Goal: Task Accomplishment & Management: Manage account settings

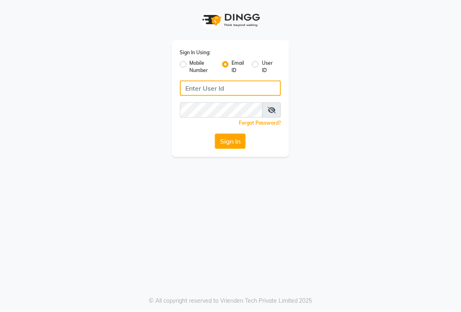
type input "[EMAIL_ADDRESS][DOMAIN_NAME]"
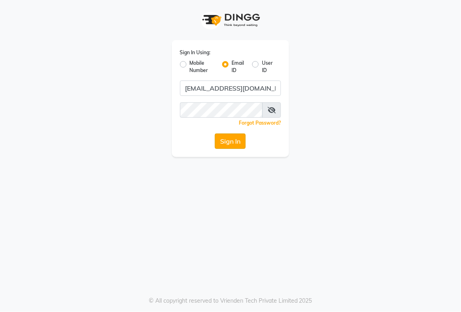
click at [230, 145] on button "Sign In" at bounding box center [230, 141] width 31 height 15
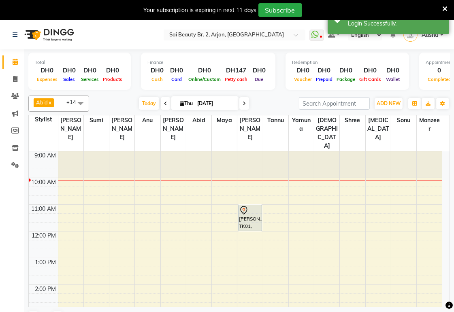
click at [335, 231] on td at bounding box center [250, 235] width 384 height 9
click at [446, 11] on icon at bounding box center [444, 8] width 5 height 7
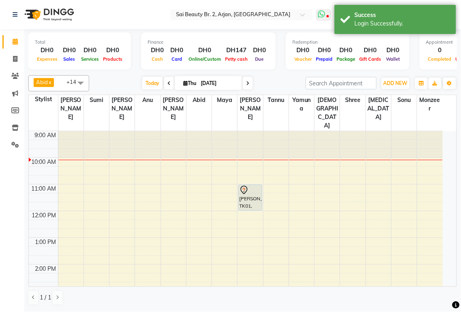
click at [322, 17] on icon at bounding box center [321, 14] width 7 height 8
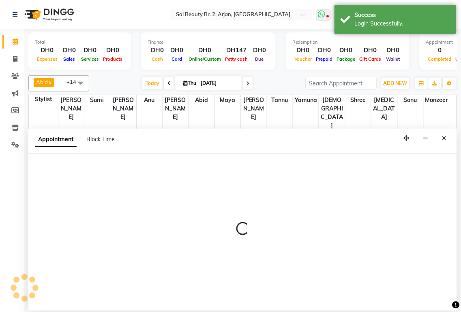
select select "65140"
select select "tentative"
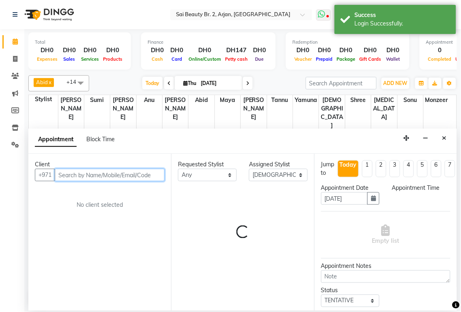
select select "780"
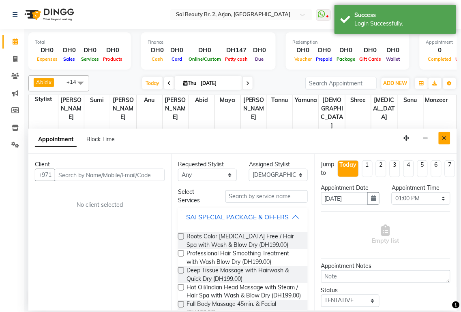
click at [450, 132] on button "Close" at bounding box center [444, 138] width 12 height 13
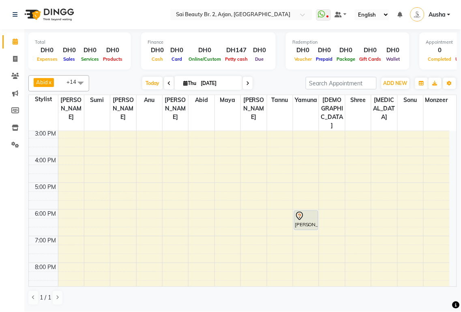
scroll to position [203, 0]
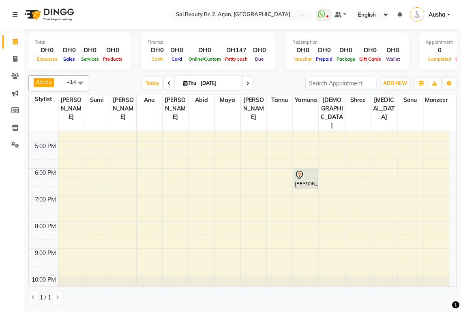
click at [303, 171] on icon at bounding box center [300, 176] width 10 height 10
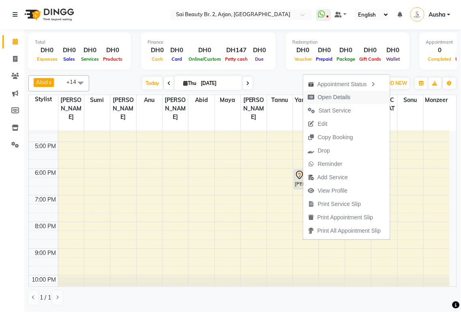
click at [337, 96] on span "Open Details" at bounding box center [334, 97] width 33 height 9
select select "7"
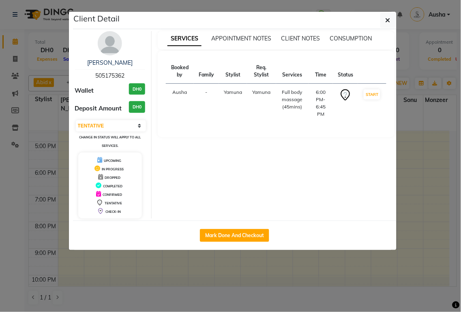
click at [313, 270] on ngb-modal-window "Client Detail Remona 505175362 Wallet DH0 Deposit Amount DH0 Select IN SERVICE …" at bounding box center [230, 156] width 461 height 312
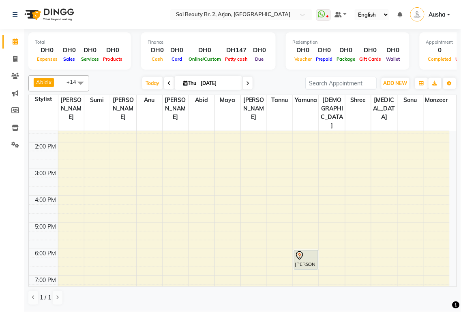
click at [446, 105] on span "monzeer" at bounding box center [436, 100] width 26 height 10
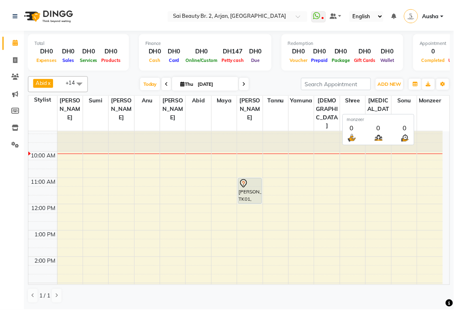
scroll to position [0, 0]
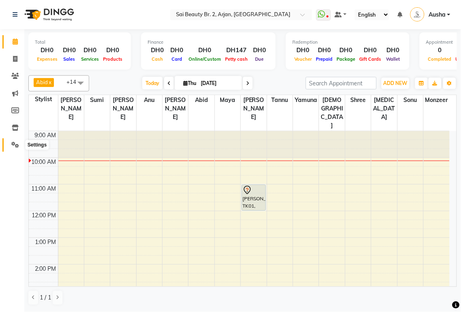
click at [19, 143] on span at bounding box center [15, 145] width 14 height 9
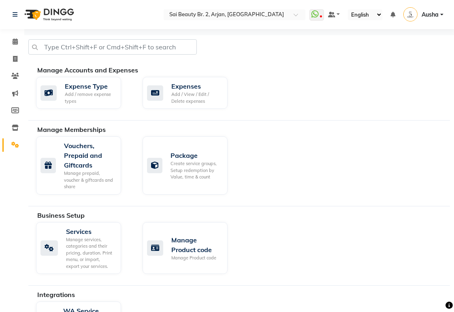
scroll to position [50, 0]
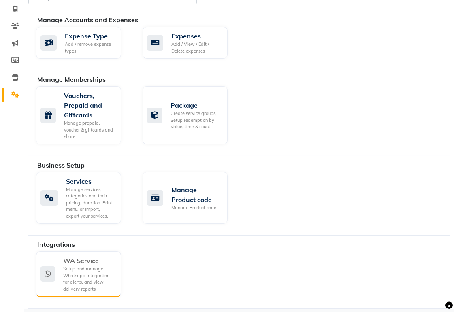
click at [83, 280] on div "Setup and manage Whatsapp Integration for alerts, and view delivery reports." at bounding box center [88, 279] width 51 height 27
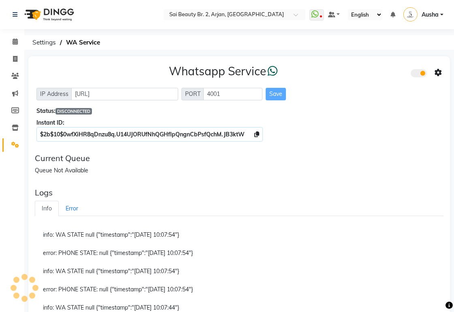
click at [363, 142] on div "Whatsapp Service IP Address http://localhost PORT 4001 Save Status: DISCONNECTE…" at bounding box center [239, 101] width 422 height 91
click at [335, 180] on div "Whatsapp Service IP Address http://localhost PORT 4001 Save Status: DISCONNECTE…" at bounding box center [239, 235] width 422 height 359
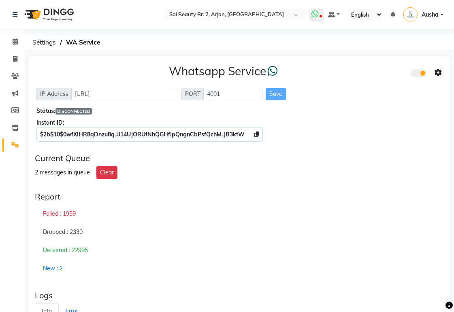
click at [314, 15] on icon at bounding box center [315, 14] width 7 height 8
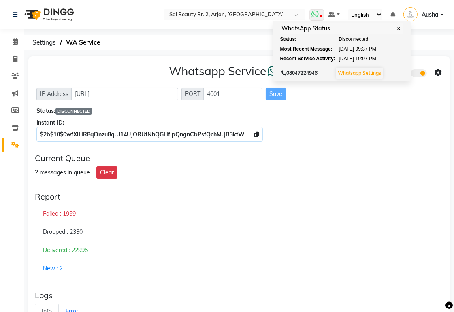
click at [314, 15] on icon at bounding box center [315, 14] width 7 height 8
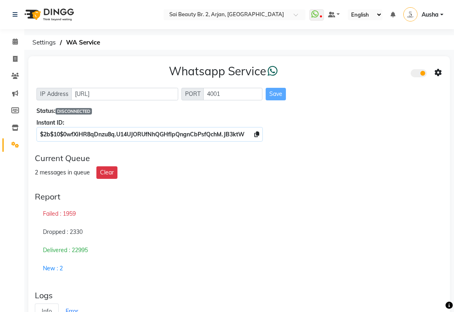
click at [439, 71] on icon at bounding box center [438, 72] width 7 height 7
click at [400, 111] on div "Status: DISCONNECTED" at bounding box center [239, 111] width 406 height 9
click at [254, 250] on div "Delivered : 22995" at bounding box center [239, 250] width 409 height 19
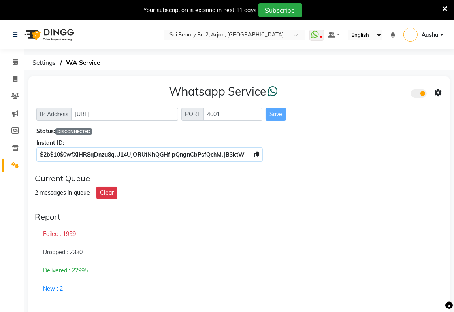
select select "en"
click at [294, 274] on div "Delivered : 22995" at bounding box center [239, 271] width 409 height 19
click at [387, 160] on div "Whatsapp Service IP Address http://localhost PORT 4001 Save Status: DISCONNECTE…" at bounding box center [239, 122] width 422 height 91
click at [374, 134] on div "Status: DISCONNECTED" at bounding box center [239, 131] width 406 height 9
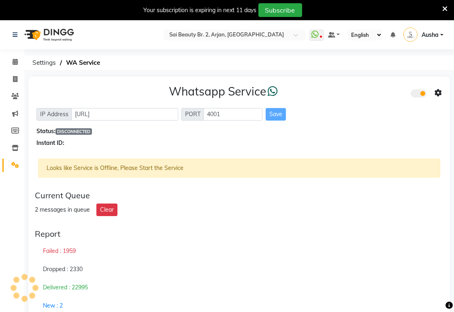
click at [239, 243] on div "Failed : 1959" at bounding box center [239, 251] width 409 height 19
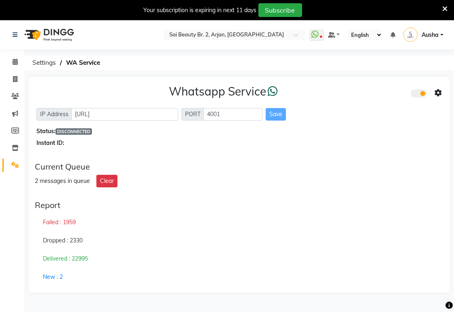
click at [295, 258] on div "Delivered : 22995" at bounding box center [239, 259] width 409 height 19
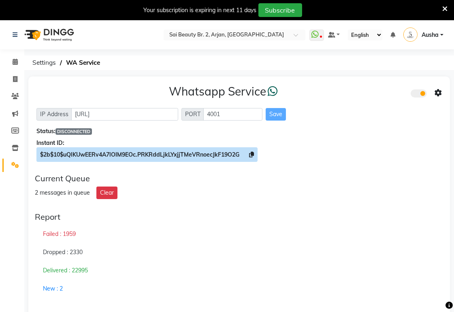
click at [254, 156] on icon at bounding box center [251, 155] width 5 height 6
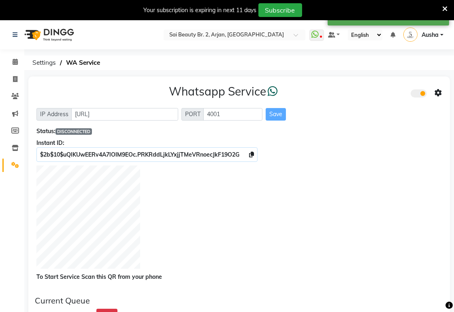
click at [438, 92] on icon at bounding box center [438, 93] width 7 height 7
click at [399, 162] on div "Whatsapp Service IP Address http://localhost PORT 4001 Save Status: DISCONNECTE…" at bounding box center [239, 183] width 422 height 213
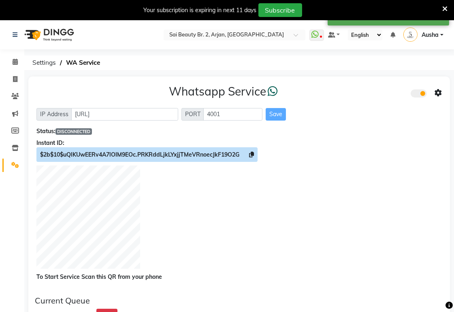
click at [257, 155] on span "$2b$10$uQlKUwEERv4A7lOIM9EOc.PRKRddLjkLYxjjTMeVRnoecJkF19O2G" at bounding box center [146, 154] width 221 height 15
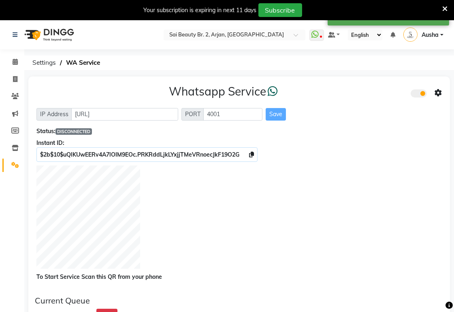
click at [438, 94] on icon at bounding box center [438, 93] width 7 height 7
click at [372, 86] on div "Whatsapp Settings" at bounding box center [379, 84] width 93 height 10
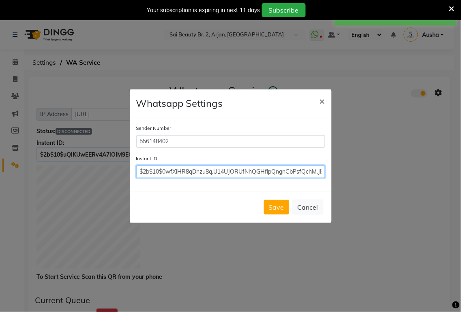
click at [312, 169] on input "$2b$10$0wfXiHR8qDnzu8q.U14UJORUfNhQGHflpQngnCbPsfQchM.JB3ktW" at bounding box center [230, 172] width 189 height 13
paste input "uQlKUwEERv4A7lOIM9EOc.PRKRddLjkLYxjjTMeVRnoecJkF19O2G"
type input "$2b$10$uQlKUwEERv4A7lOIM9EOc.PRKRddLjkLYxjjTMeVRnoecJkF19O2G"
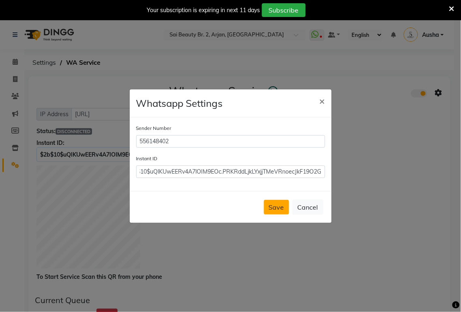
scroll to position [0, 0]
click at [272, 206] on button "Save" at bounding box center [276, 207] width 25 height 15
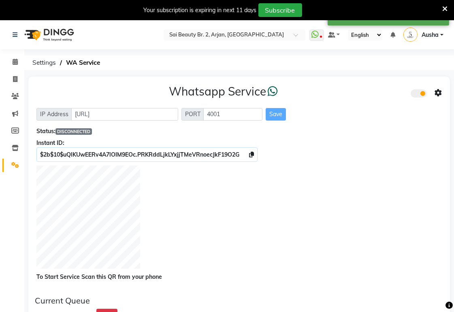
click at [436, 94] on icon at bounding box center [438, 93] width 7 height 7
click at [371, 83] on div "Whatsapp Settings" at bounding box center [379, 84] width 93 height 10
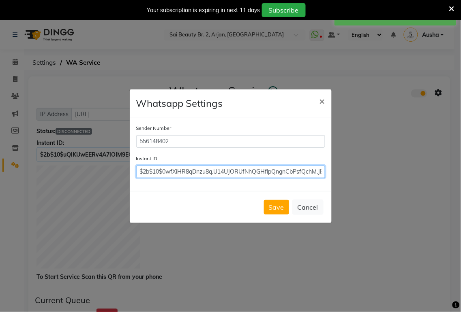
click at [315, 174] on input "$2b$10$0wfXiHR8qDnzu8q.U14UJORUfNhQGHflpQngnCbPsfQchM.JB3ktW" at bounding box center [230, 172] width 189 height 13
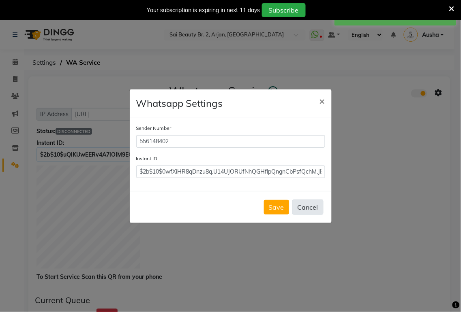
click at [318, 207] on button "Cancel" at bounding box center [307, 207] width 31 height 15
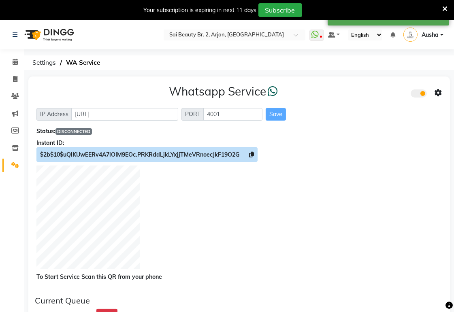
click at [253, 152] on icon at bounding box center [251, 155] width 5 height 6
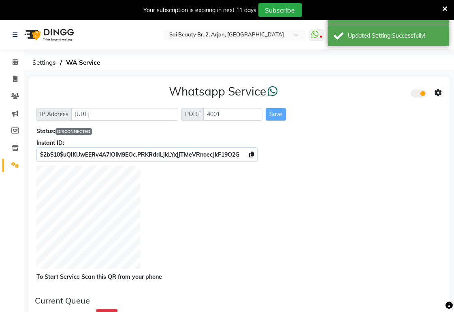
click at [435, 90] on icon at bounding box center [438, 93] width 7 height 7
click at [378, 79] on div "Whatsapp Settings Turn on Whatsapp for all customers" at bounding box center [380, 93] width 103 height 50
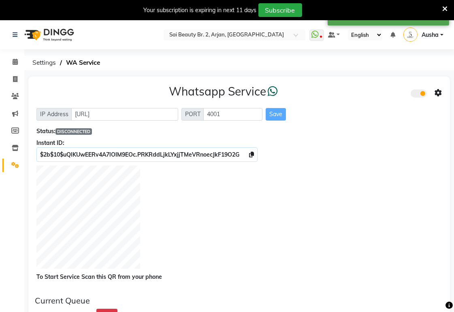
click at [378, 80] on div "Whatsapp Service IP Address http://localhost PORT 4001 Save Status: DISCONNECTE…" at bounding box center [239, 183] width 422 height 213
click at [437, 94] on icon at bounding box center [438, 93] width 7 height 7
click at [393, 86] on div "Whatsapp Settings" at bounding box center [379, 84] width 93 height 10
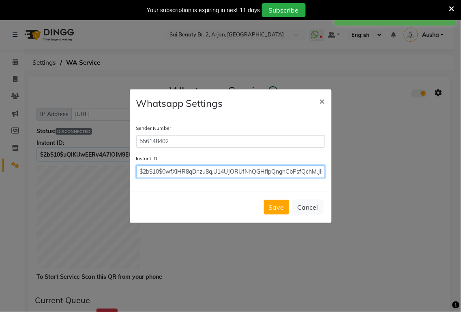
click at [302, 176] on input "$2b$10$0wfXiHR8qDnzu8q.U14UJORUfNhQGHflpQngnCbPsfQchM.JB3ktW" at bounding box center [230, 172] width 189 height 13
paste input "uQlKUwEERv4A7lOIM9EOc.PRKRddLjkLYxjjTMeVRnoecJkF19O2G"
type input "$2b$10$uQlKUwEERv4A7lOIM9EOc.PRKRddLjkLYxjjTMeVRnoecJkF19O2G"
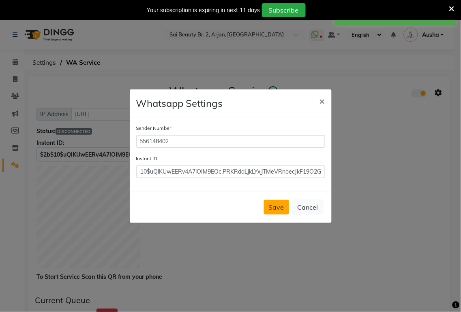
scroll to position [0, 0]
click at [285, 203] on button "Save" at bounding box center [276, 207] width 25 height 15
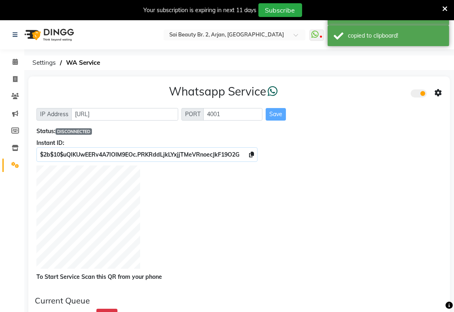
click at [439, 94] on icon at bounding box center [438, 93] width 7 height 7
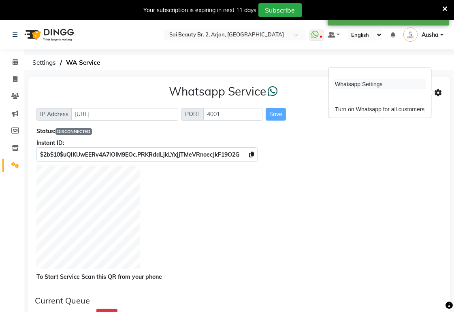
click at [388, 86] on div "Whatsapp Settings" at bounding box center [379, 84] width 93 height 10
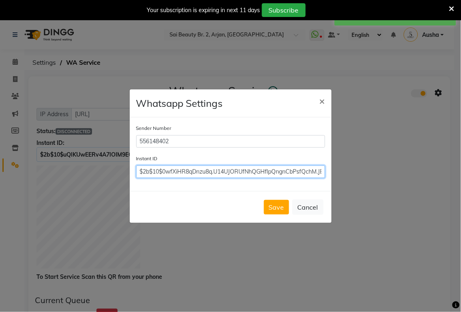
click at [315, 169] on input "$2b$10$0wfXiHR8qDnzu8q.U14UJORUfNhQGHflpQngnCbPsfQchM.JB3ktW" at bounding box center [230, 172] width 189 height 13
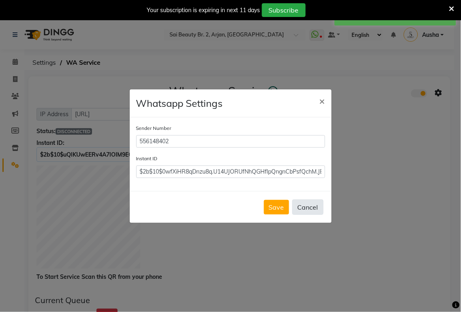
click at [315, 207] on button "Cancel" at bounding box center [307, 207] width 31 height 15
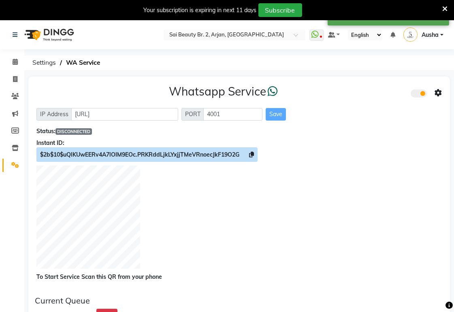
click at [248, 154] on span "$2b$10$uQlKUwEERv4A7lOIM9EOc.PRKRddLjkLYxjjTMeVRnoecJkF19O2G" at bounding box center [146, 154] width 221 height 15
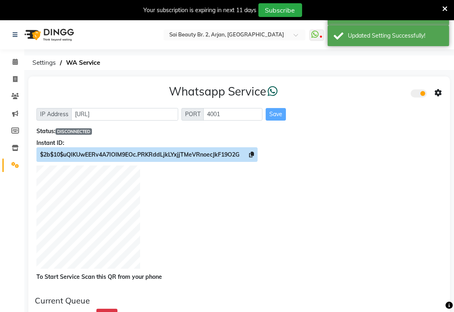
click at [248, 154] on span "$2b$10$uQlKUwEERv4A7lOIM9EOc.PRKRddLjkLYxjjTMeVRnoecJkF19O2G" at bounding box center [146, 154] width 221 height 15
copy div
click at [248, 154] on span "$2b$10$uQlKUwEERv4A7lOIM9EOc.PRKRddLjkLYxjjTMeVRnoecJkF19O2G" at bounding box center [146, 154] width 221 height 15
copy div "$2b$10$uQlKUwEERv4A7lOIM9EOc.PRKRddLjkLYxjjTMeVRnoecJkF19O2G"
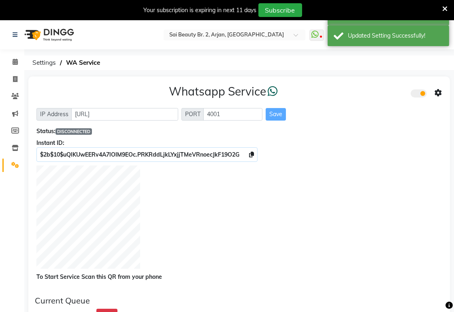
click at [441, 96] on icon at bounding box center [438, 93] width 7 height 7
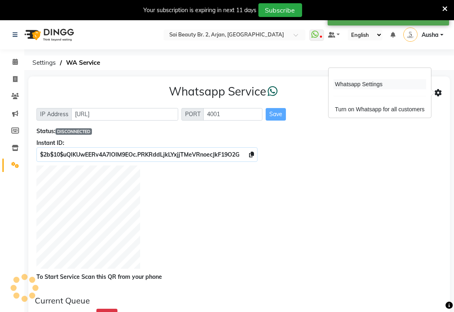
click at [371, 85] on div "Whatsapp Settings" at bounding box center [379, 84] width 93 height 10
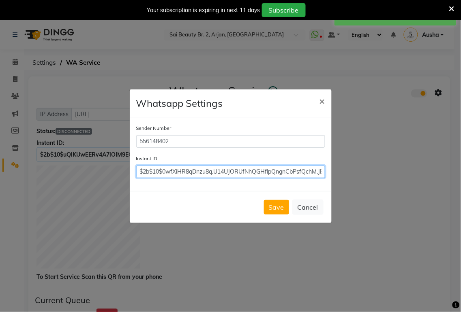
click at [224, 167] on input "$2b$10$0wfXiHR8qDnzu8q.U14UJORUfNhQGHflpQngnCbPsfQchM.JB3ktW" at bounding box center [230, 172] width 189 height 13
paste input "uQlKUwEERv4A7lOIM9EOc.PRKRddLjkLYxjjTMeVRnoecJkF19O2G"
type input "$2b$10$uQlKUwEERv4A7lOIM9EOc.PRKRddLjkLYxjjTMeVRnoecJkF19O2G"
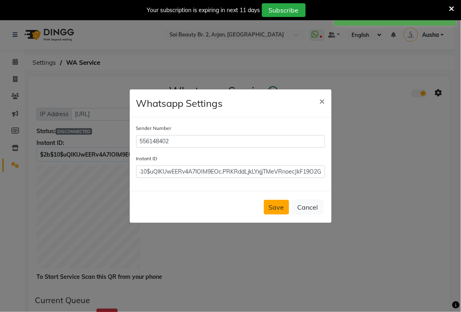
scroll to position [0, 0]
click at [278, 200] on button "Save" at bounding box center [276, 207] width 25 height 15
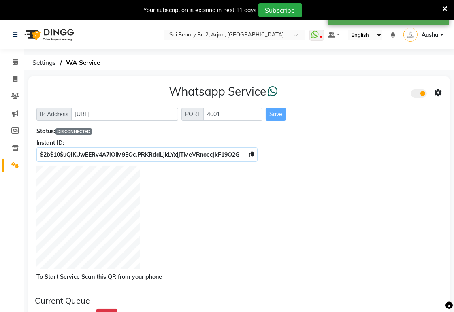
click at [442, 6] on icon at bounding box center [444, 8] width 5 height 7
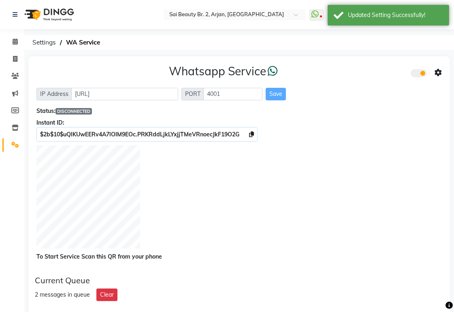
click at [438, 74] on icon at bounding box center [438, 72] width 7 height 7
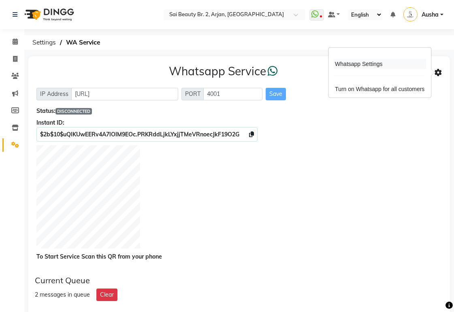
click at [396, 65] on div "Whatsapp Settings" at bounding box center [379, 64] width 93 height 10
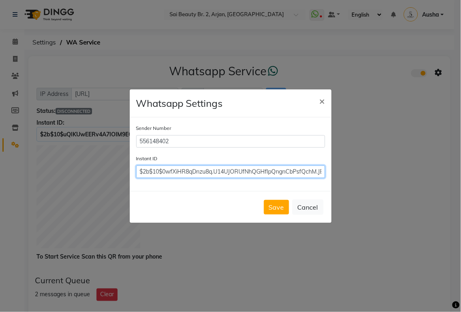
click at [305, 172] on input "$2b$10$0wfXiHR8qDnzu8q.U14UJORUfNhQGHflpQngnCbPsfQchM.JB3ktW" at bounding box center [230, 172] width 189 height 13
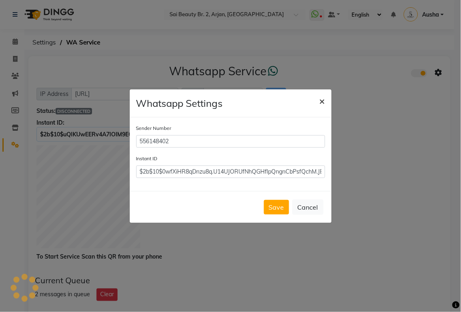
click at [329, 100] on button "×" at bounding box center [322, 101] width 19 height 23
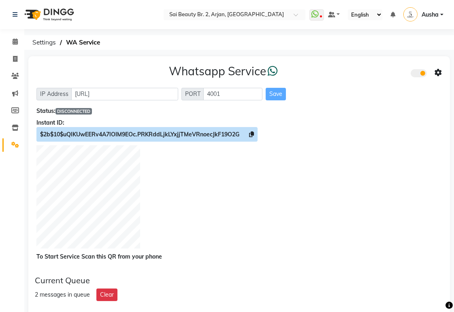
click at [168, 135] on span "$2b$10$uQlKUwEERv4A7lOIM9EOc.PRKRddLjkLYxjjTMeVRnoecJkF19O2G" at bounding box center [139, 134] width 199 height 7
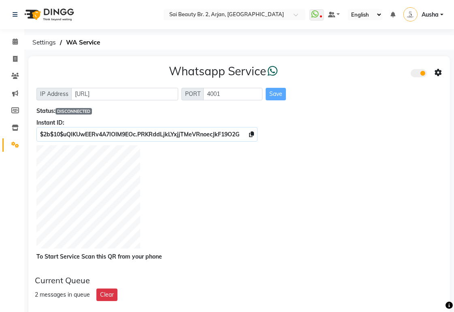
click at [438, 77] on span at bounding box center [438, 72] width 7 height 11
click at [391, 67] on div "Whatsapp Settings" at bounding box center [379, 64] width 93 height 10
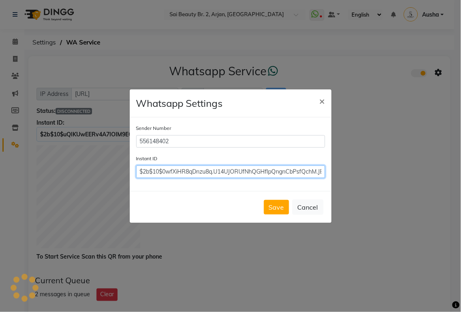
click at [219, 174] on input "$2b$10$0wfXiHR8qDnzu8q.U14UJORUfNhQGHflpQngnCbPsfQchM.JB3ktW" at bounding box center [230, 172] width 189 height 13
paste input "uQlKUwEERv4A7lOIM9EOc.PRKRddLjkLYxjjTMeVRnoecJkF19O2G"
type input "$2b$10$uQlKUwEERv4A7lOIM9EOc.PRKRddLjkLYxjjTMeVRnoecJkF19O2G"
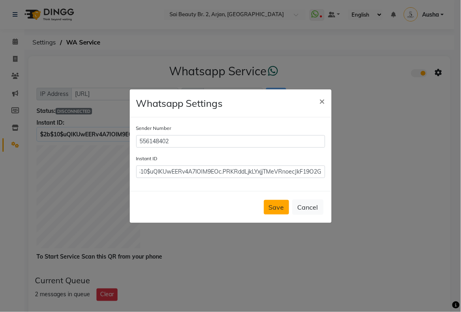
scroll to position [0, 0]
click at [278, 208] on button "Save" at bounding box center [276, 207] width 25 height 15
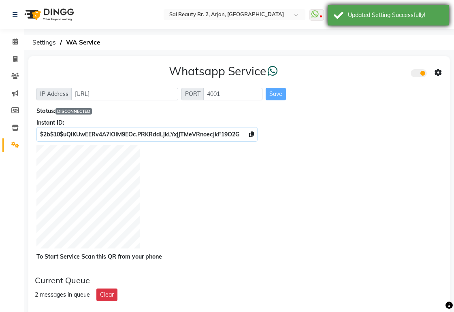
click at [387, 19] on div "Updated Setting Successfully!" at bounding box center [389, 15] width 122 height 21
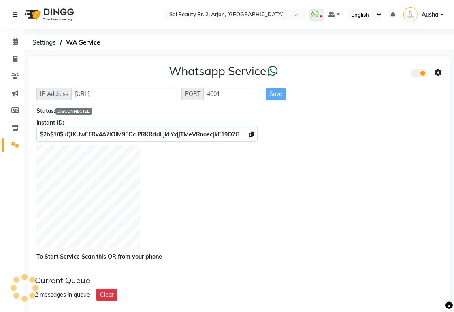
click at [443, 72] on div "Whatsapp Service IP Address http://localhost PORT 4001 Save Status: DISCONNECTE…" at bounding box center [239, 162] width 422 height 213
click at [440, 73] on icon at bounding box center [438, 72] width 7 height 7
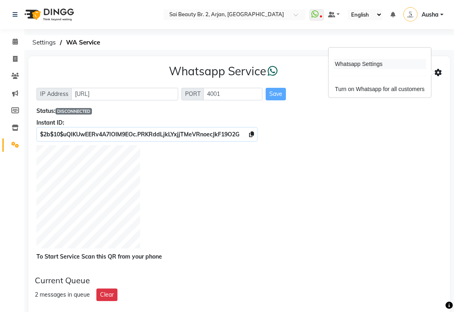
click at [403, 66] on div "Whatsapp Settings" at bounding box center [379, 64] width 93 height 10
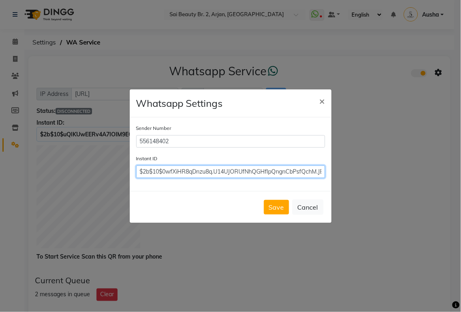
click at [316, 171] on input "$2b$10$0wfXiHR8qDnzu8q.U14UJORUfNhQGHflpQngnCbPsfQchM.JB3ktW" at bounding box center [230, 172] width 189 height 13
paste input "uQlKUwEERv4A7lOIM9EOc.PRKRddLjkLYxjjTMeVRnoecJkF19O2G"
type input "$2b$10$uQlKUwEERv4A7lOIM9EOc.PRKRddLjkLYxjjTMeVRnoecJkF19O2G"
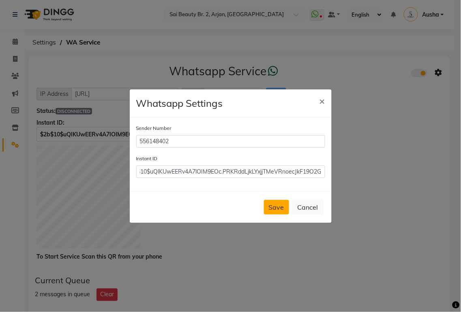
scroll to position [0, 0]
click at [273, 209] on button "Save" at bounding box center [276, 207] width 25 height 15
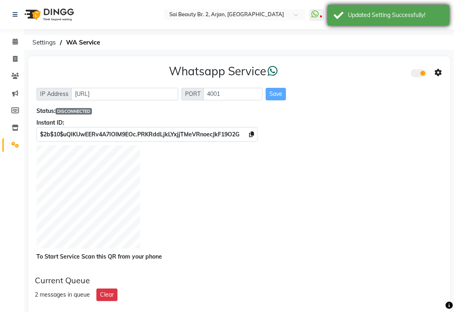
click at [372, 21] on div "Updated Setting Successfully!" at bounding box center [389, 15] width 122 height 21
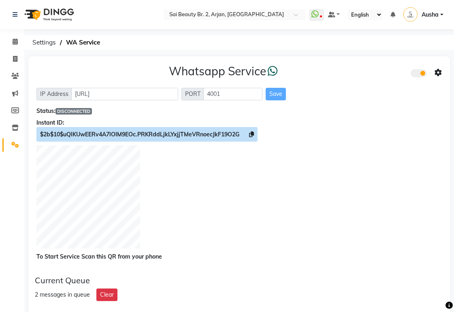
click at [251, 135] on icon at bounding box center [251, 135] width 5 height 6
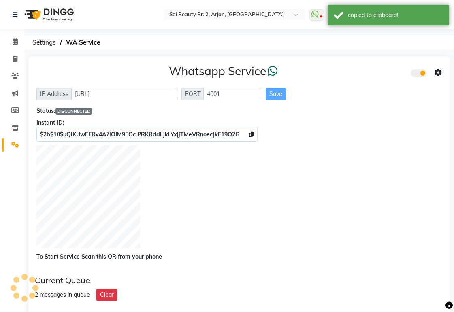
click at [438, 70] on icon at bounding box center [438, 72] width 7 height 7
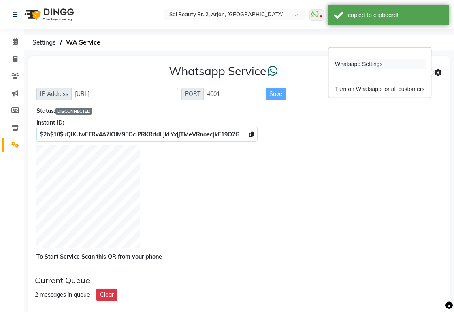
click at [354, 61] on div "Whatsapp Settings" at bounding box center [379, 64] width 93 height 10
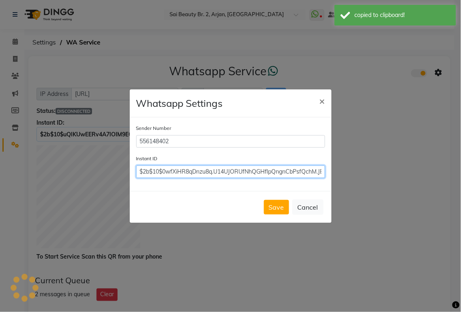
click at [282, 174] on input "$2b$10$0wfXiHR8qDnzu8q.U14UJORUfNhQGHflpQngnCbPsfQchM.JB3ktW" at bounding box center [230, 172] width 189 height 13
paste input "uQlKUwEERv4A7lOIM9EOc.PRKRddLjkLYxjjTMeVRnoecJkF19O2G"
type input "$2b$10$uQlKUwEERv4A7lOIM9EOc.PRKRddLjkLYxjjTMeVRnoecJkF19O2G"
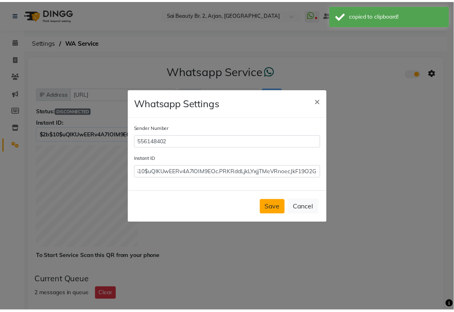
scroll to position [0, 0]
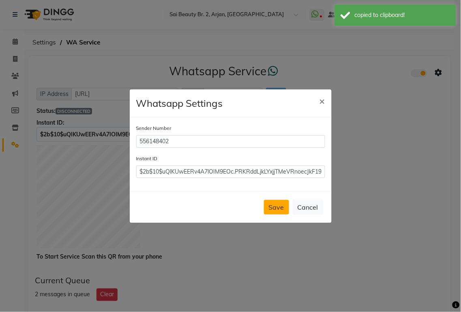
click at [269, 211] on button "Save" at bounding box center [276, 207] width 25 height 15
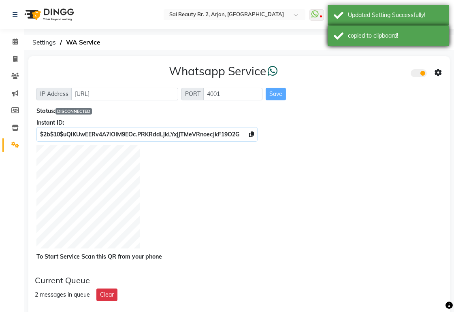
drag, startPoint x: 352, startPoint y: 38, endPoint x: 350, endPoint y: 31, distance: 7.0
click at [351, 37] on div "copied to clipboard!" at bounding box center [395, 36] width 95 height 9
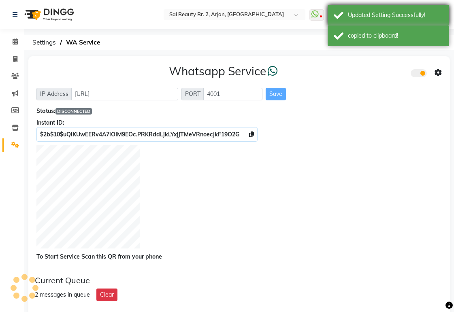
click at [350, 21] on div "Updated Setting Successfully!" at bounding box center [389, 15] width 122 height 21
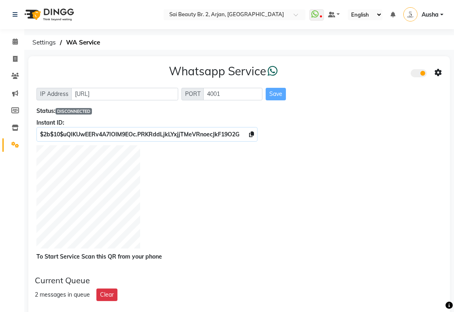
click at [297, 175] on div at bounding box center [239, 198] width 406 height 106
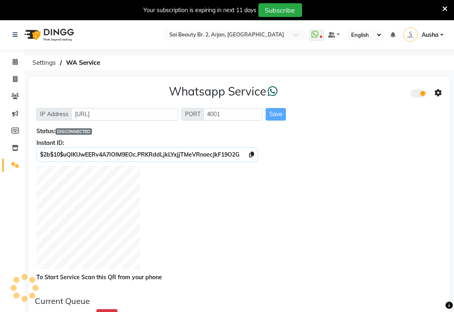
select select "en"
click at [446, 9] on icon at bounding box center [444, 8] width 5 height 7
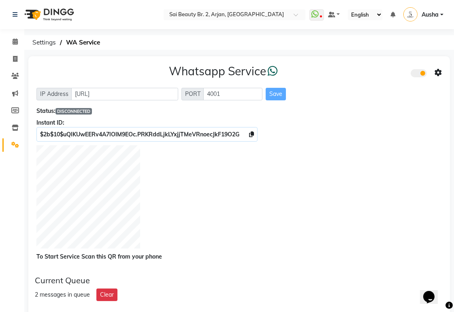
click at [346, 143] on div "Whatsapp Service IP Address [URL] PORT 4001 Save Status: DISCONNECTED Instant I…" at bounding box center [239, 162] width 422 height 213
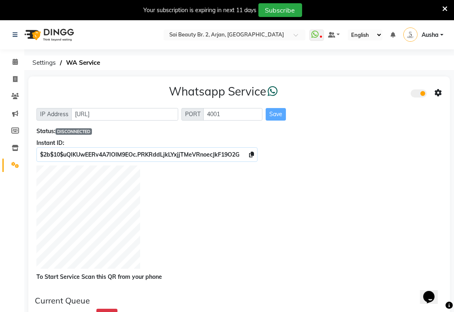
click at [438, 96] on icon at bounding box center [438, 93] width 7 height 7
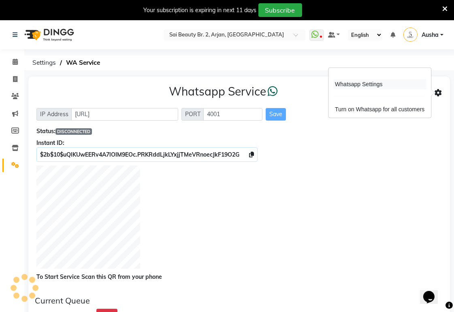
click at [387, 84] on div "Whatsapp Settings" at bounding box center [379, 84] width 93 height 10
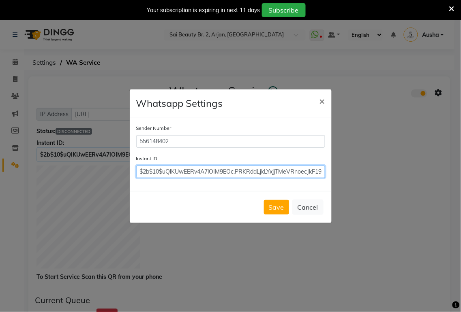
click at [302, 171] on input "$2b$10$uQlKUwEERv4A7lOIM9EOc.PRKRddLjkLYxjjTMeVRnoecJkF19O2G" at bounding box center [230, 172] width 189 height 13
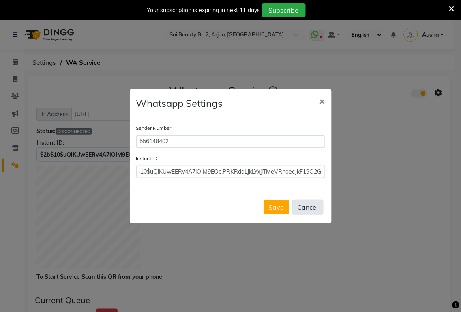
click at [317, 205] on button "Cancel" at bounding box center [307, 207] width 31 height 15
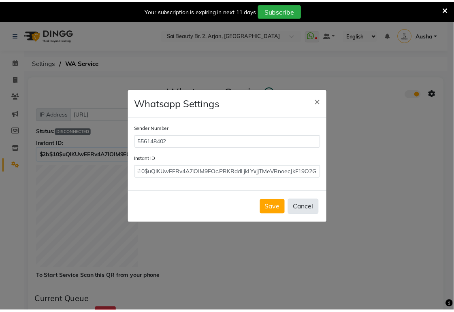
scroll to position [0, 0]
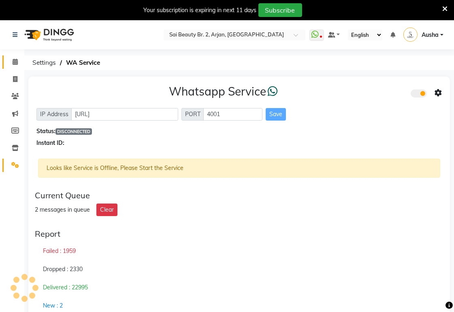
click at [15, 59] on icon at bounding box center [15, 62] width 5 height 6
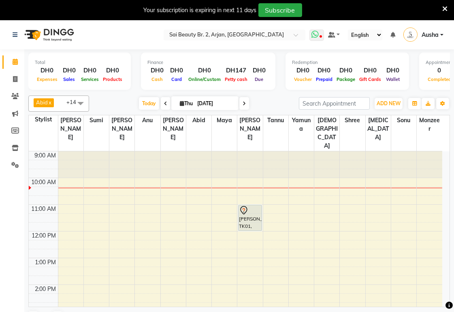
click at [321, 37] on icon at bounding box center [321, 37] width 2 height 4
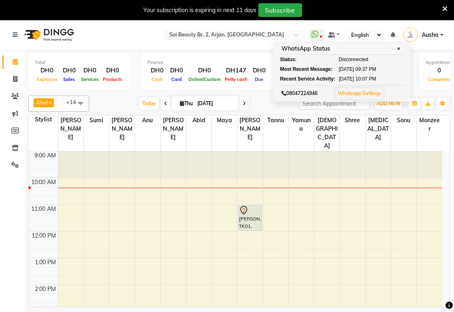
click at [367, 205] on td at bounding box center [250, 209] width 384 height 9
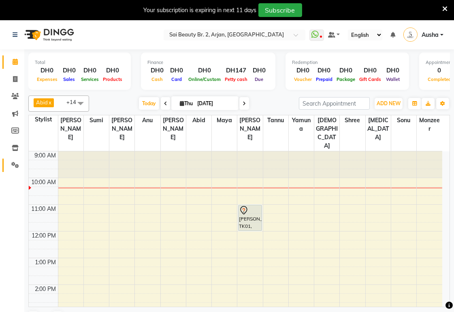
click at [15, 165] on icon at bounding box center [15, 165] width 8 height 6
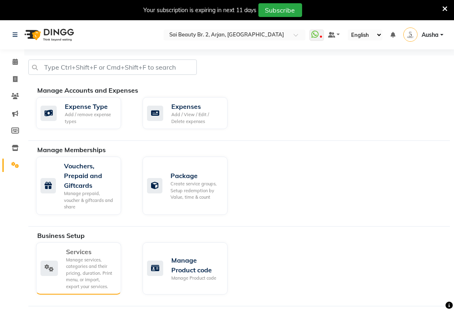
click at [51, 278] on div "Services Manage services, categories and their pricing, duration. Print menu, o…" at bounding box center [78, 268] width 74 height 43
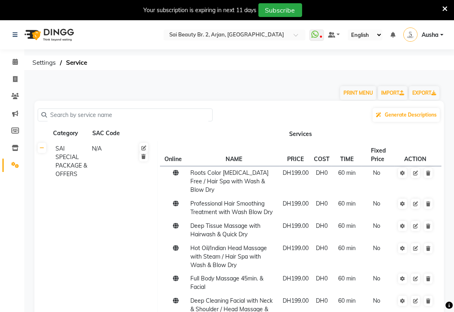
click at [17, 165] on icon at bounding box center [15, 165] width 8 height 6
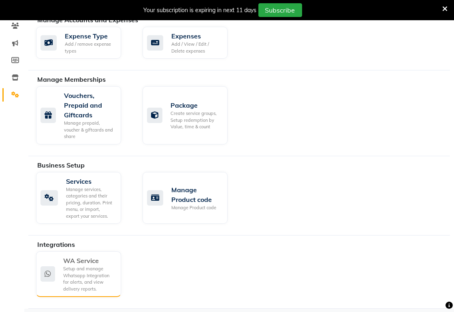
click at [60, 265] on div "WA Service Setup and manage Whatsapp Integration for alerts, and view delivery …" at bounding box center [78, 274] width 74 height 36
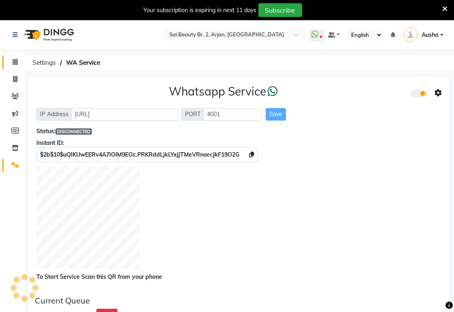
click at [15, 60] on icon at bounding box center [15, 62] width 5 height 6
